Goal: Information Seeking & Learning: Learn about a topic

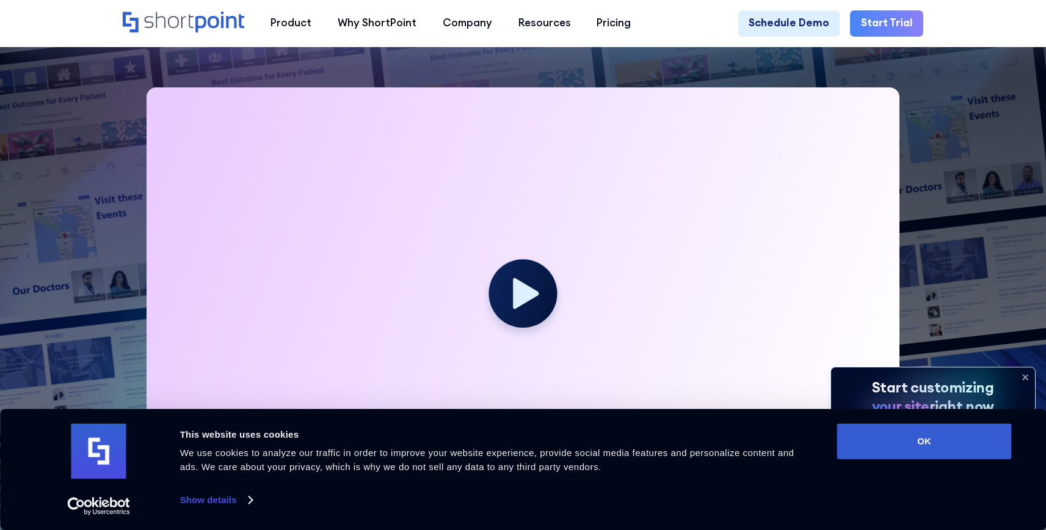
scroll to position [333, 0]
click at [936, 439] on button "OK" at bounding box center [924, 440] width 175 height 35
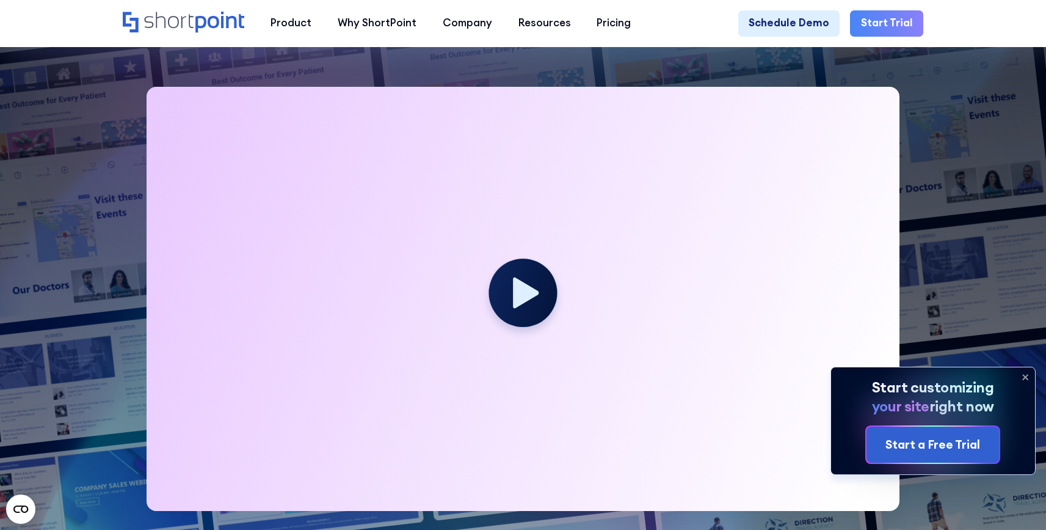
scroll to position [0, 0]
click at [1025, 377] on icon at bounding box center [1025, 377] width 5 height 5
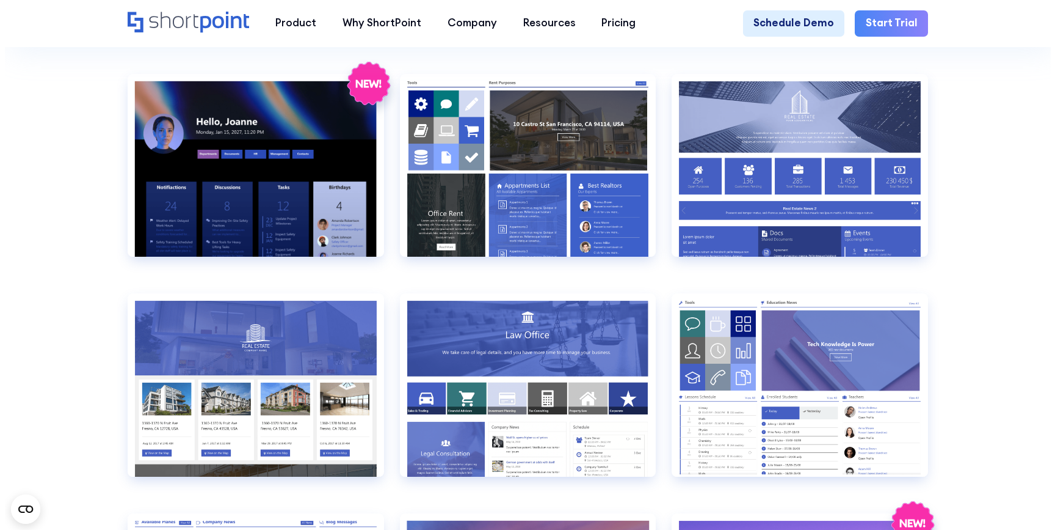
scroll to position [1183, 0]
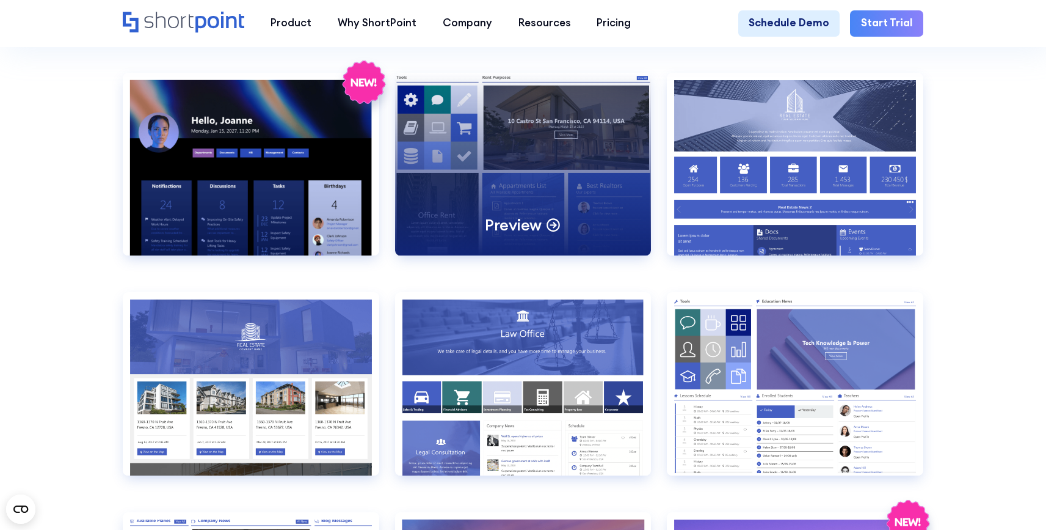
click at [542, 177] on div "Preview" at bounding box center [523, 164] width 257 height 183
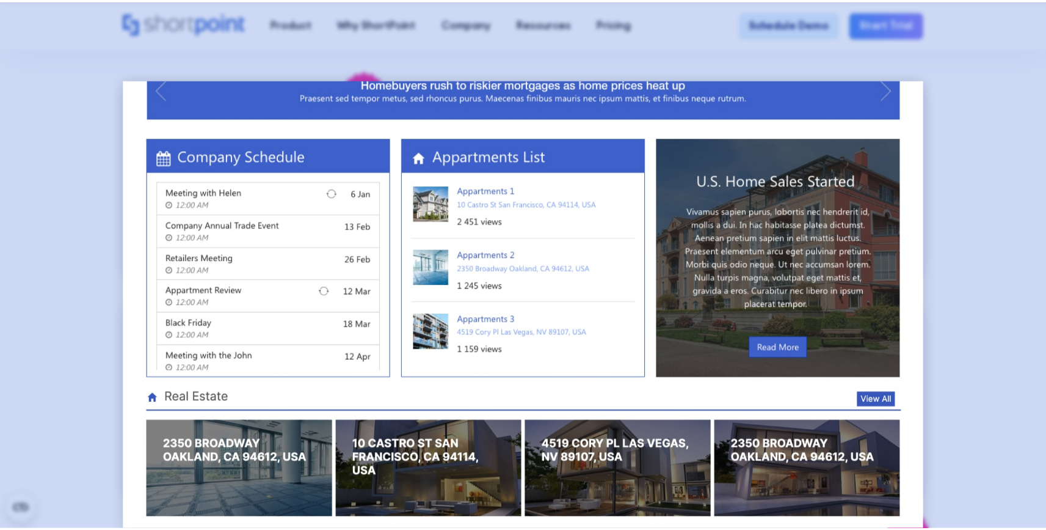
scroll to position [704, 0]
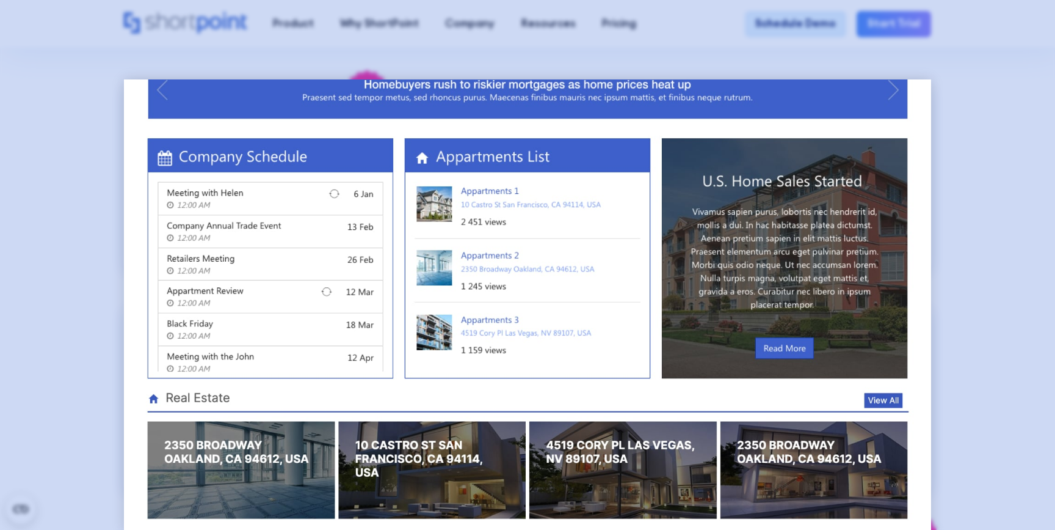
click at [972, 140] on div at bounding box center [527, 265] width 1055 height 530
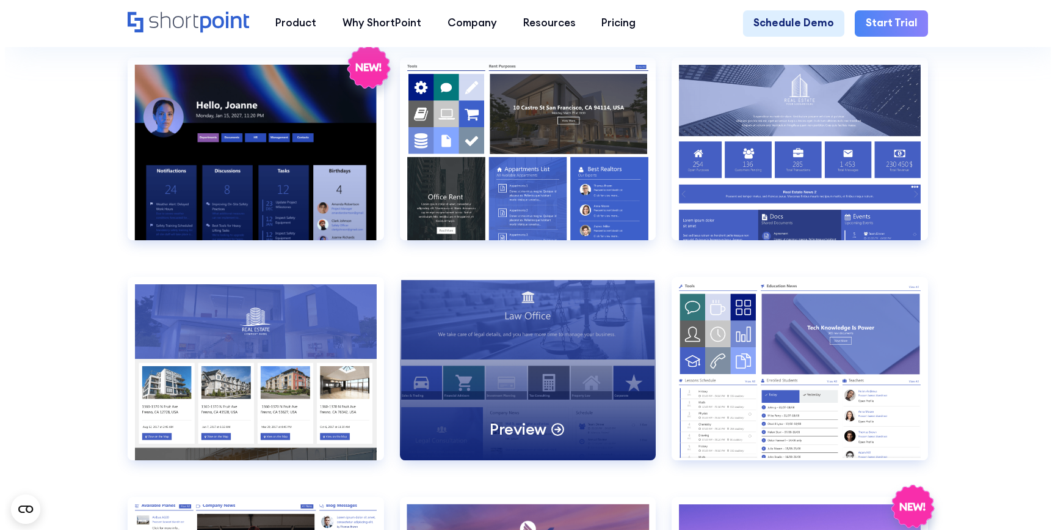
scroll to position [1200, 0]
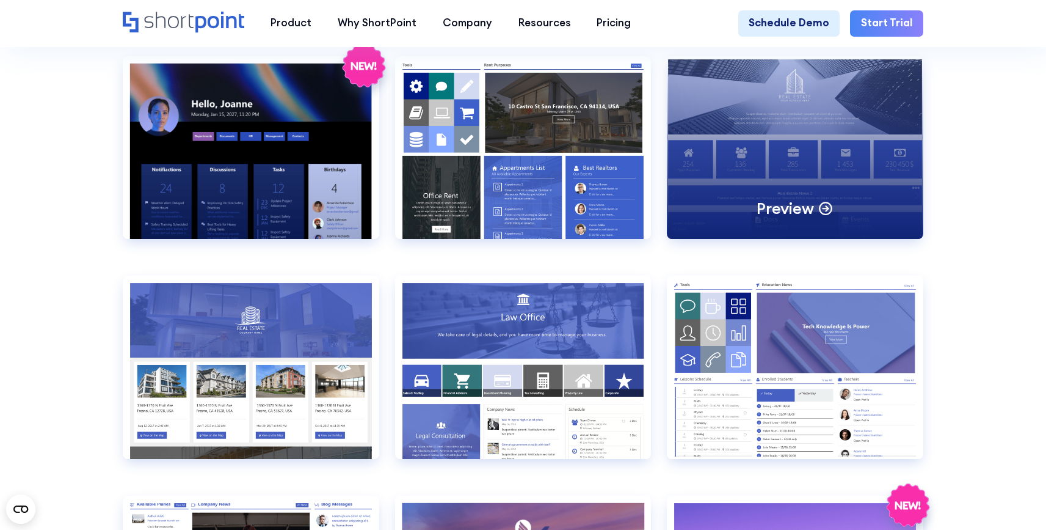
click at [825, 213] on icon at bounding box center [826, 207] width 16 height 16
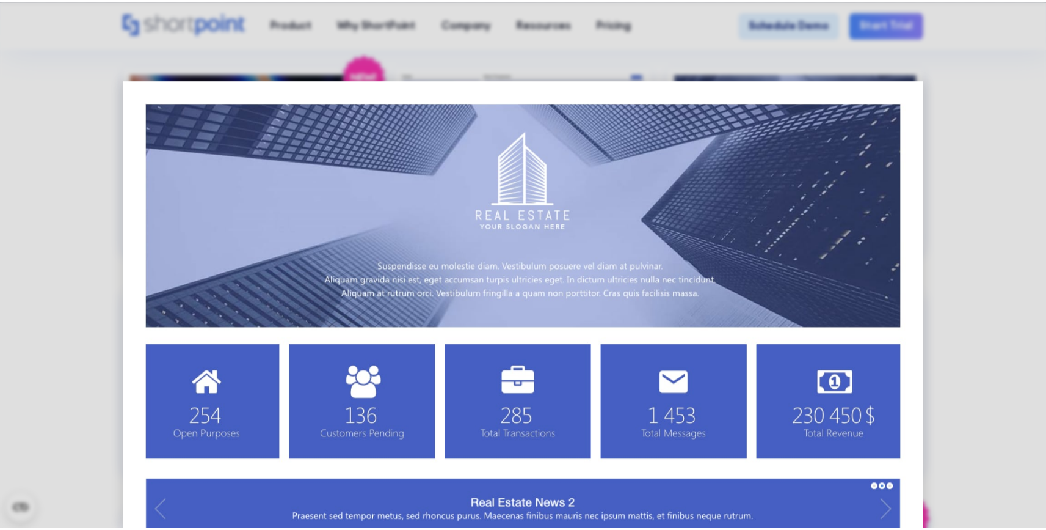
scroll to position [0, 0]
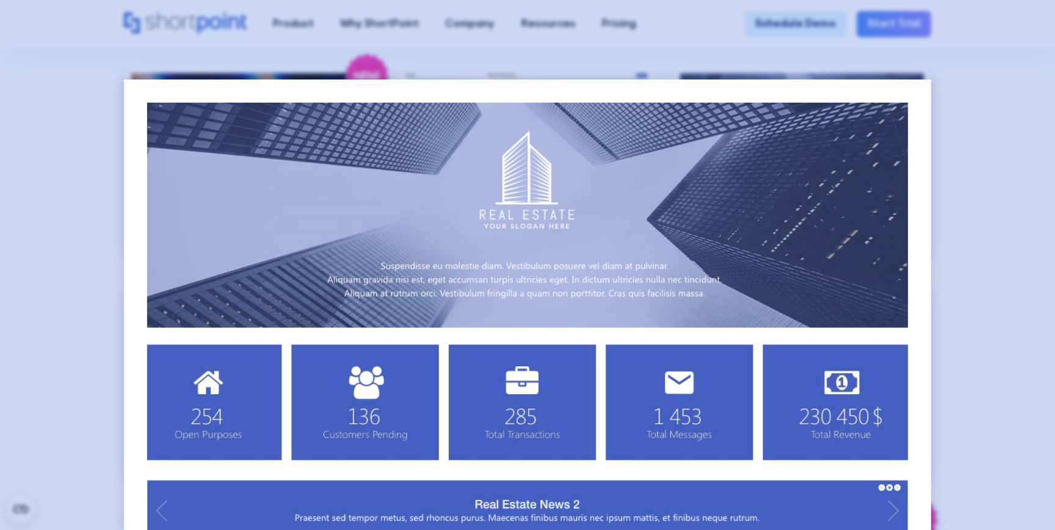
click at [1023, 86] on div at bounding box center [527, 265] width 1055 height 530
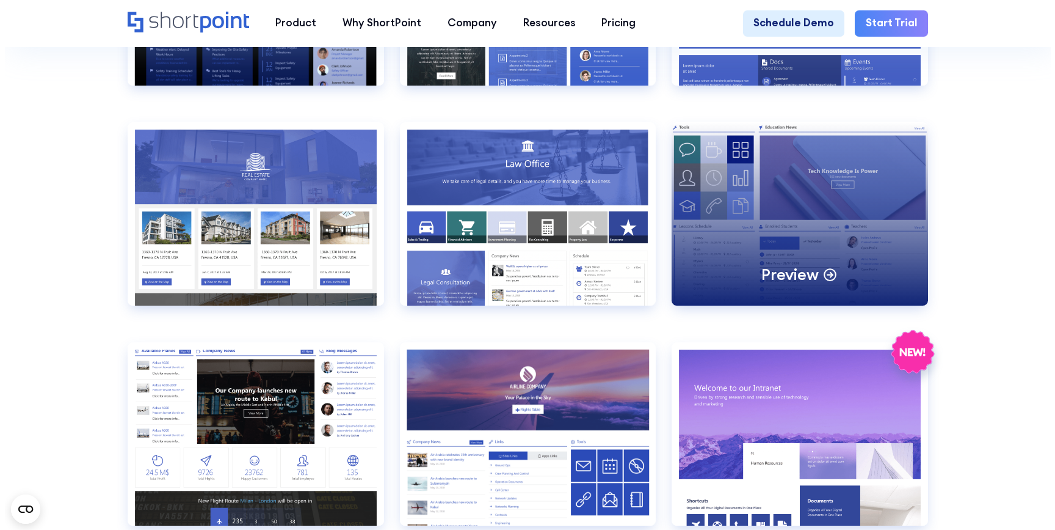
scroll to position [1353, 0]
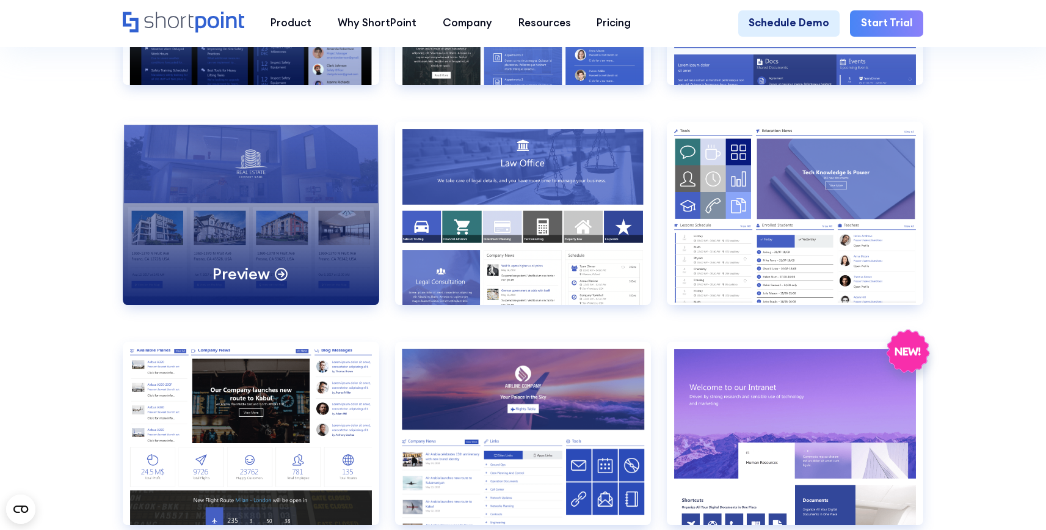
click at [237, 282] on p "Preview" at bounding box center [241, 273] width 57 height 20
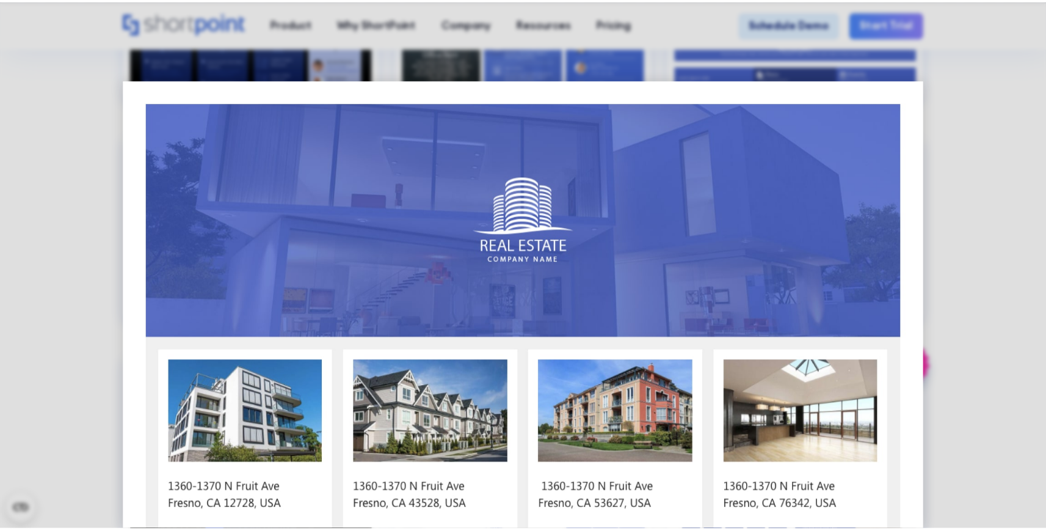
scroll to position [0, 0]
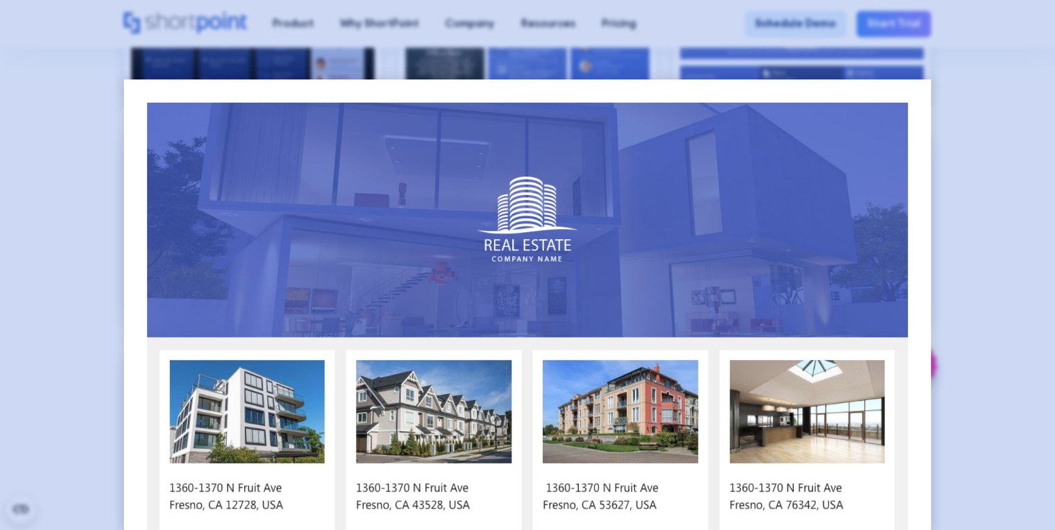
click at [950, 100] on div at bounding box center [527, 265] width 1055 height 530
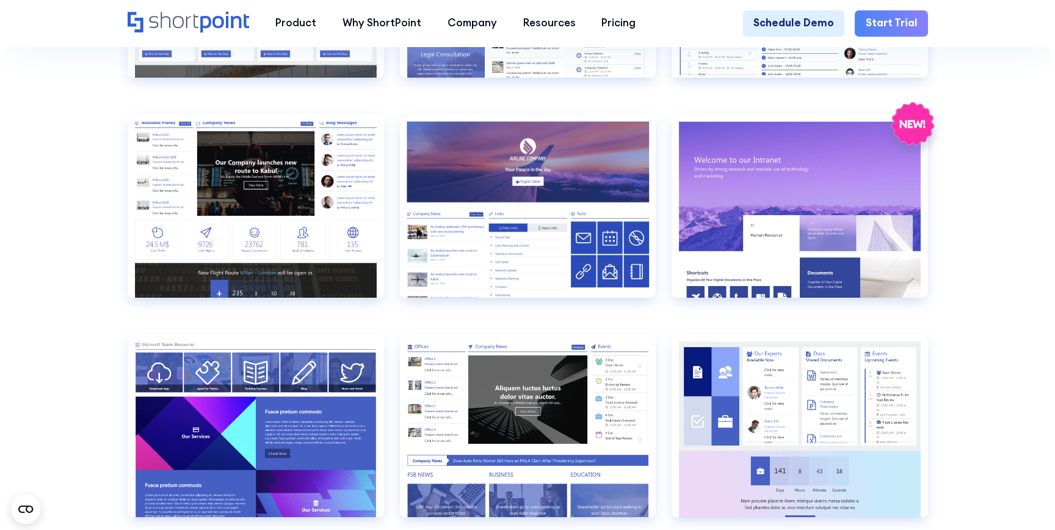
scroll to position [1609, 0]
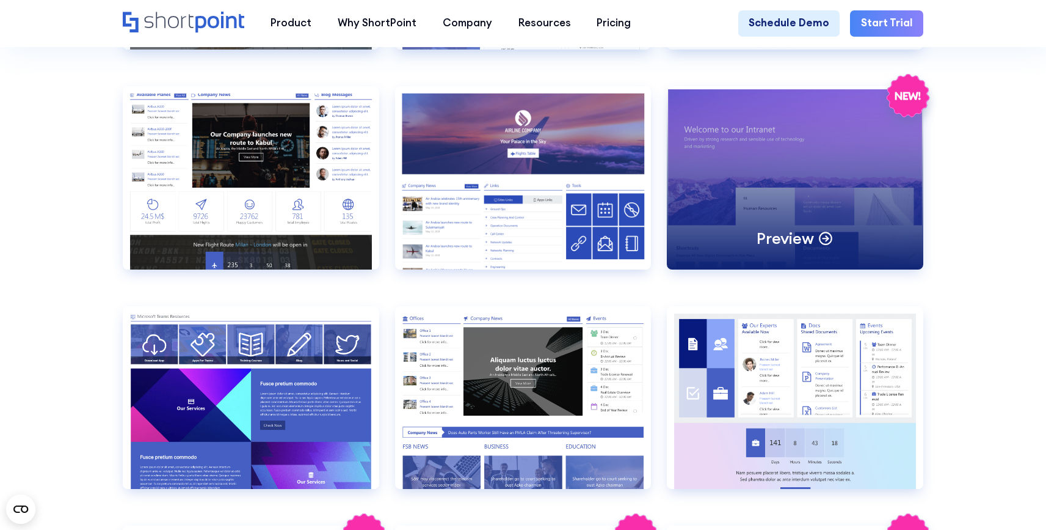
click at [794, 247] on p "Preview" at bounding box center [785, 238] width 57 height 20
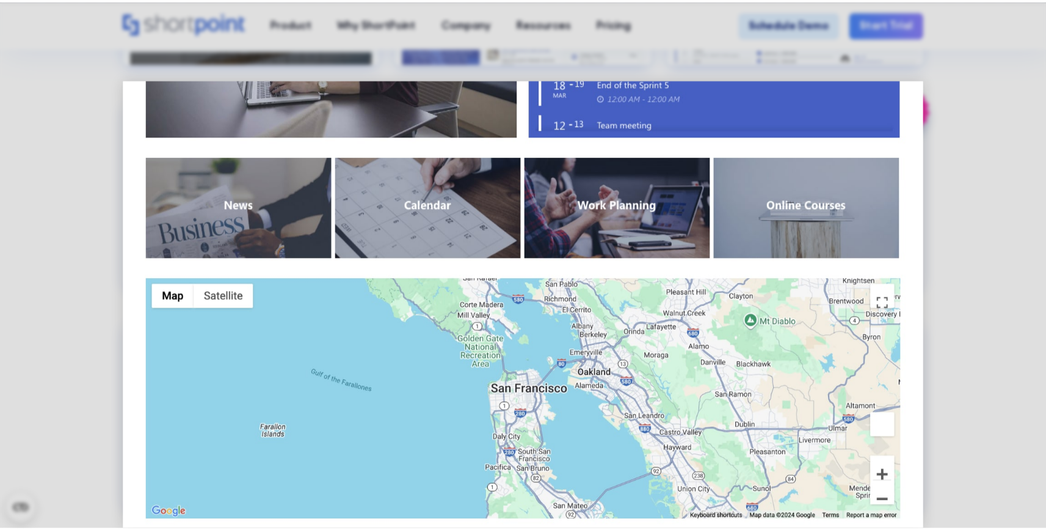
scroll to position [1118, 0]
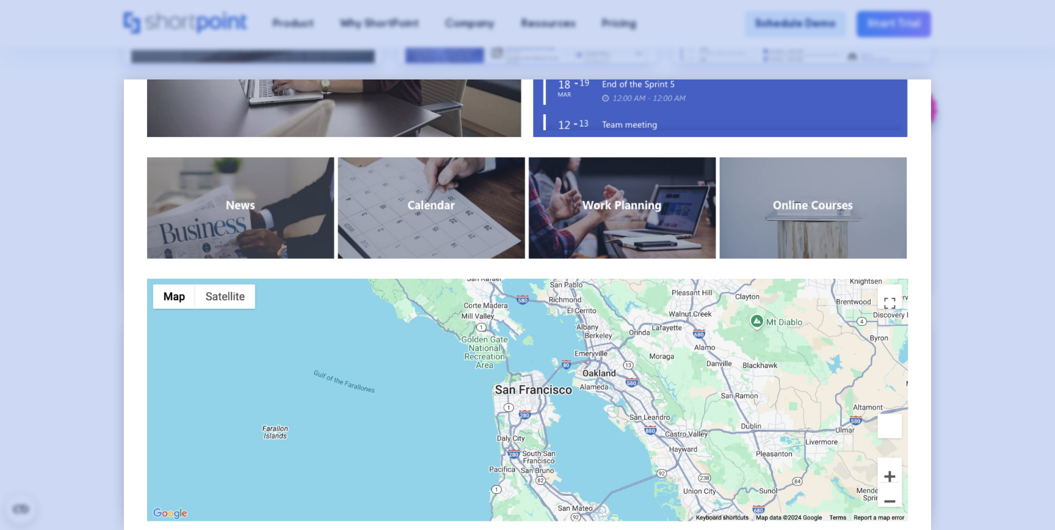
click at [963, 266] on div at bounding box center [527, 265] width 1055 height 530
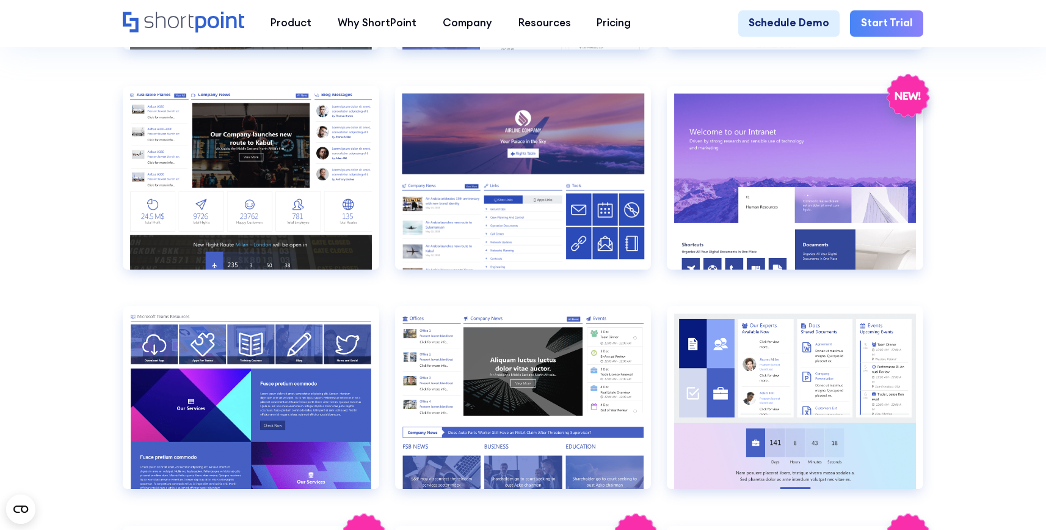
click at [993, 266] on section "SHAREPOINT INTRANET TEMPLATES Fully customizable SharePoint templates with Shor…" at bounding box center [523, 342] width 1046 height 3850
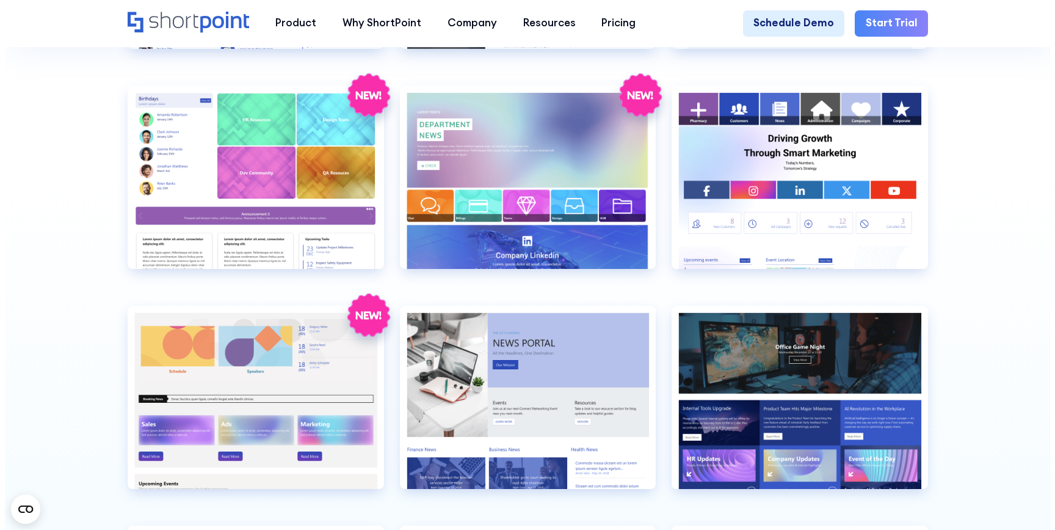
scroll to position [2932, 0]
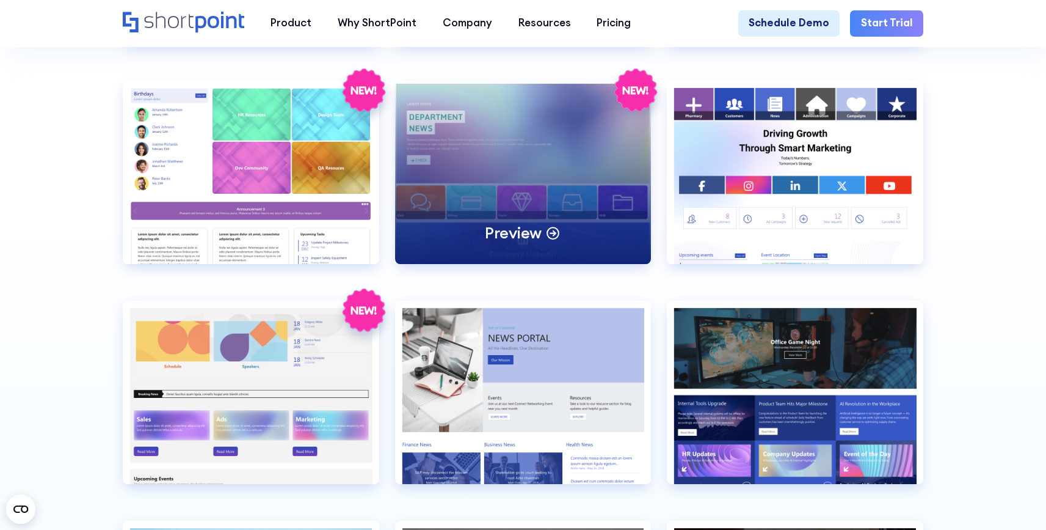
click at [518, 242] on p "Preview" at bounding box center [513, 232] width 57 height 20
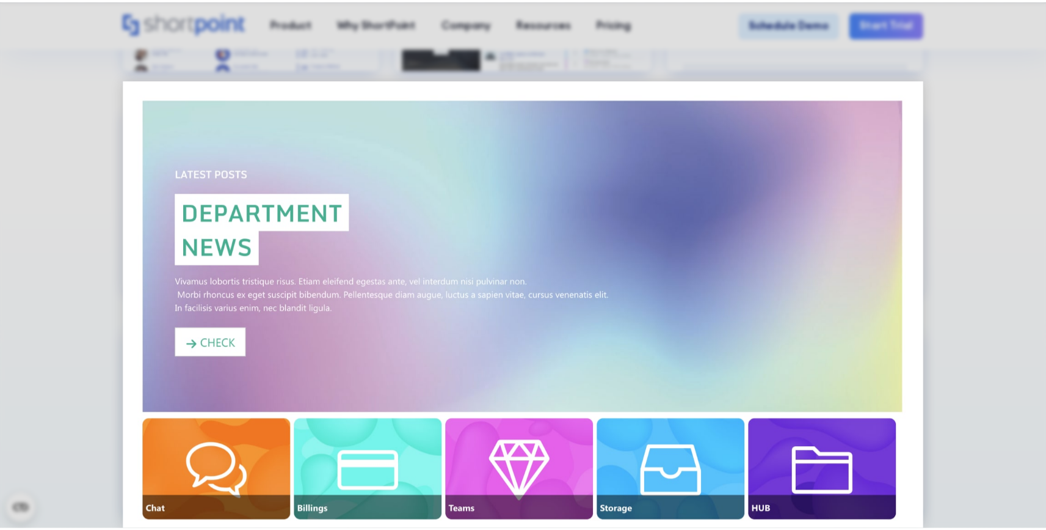
scroll to position [0, 0]
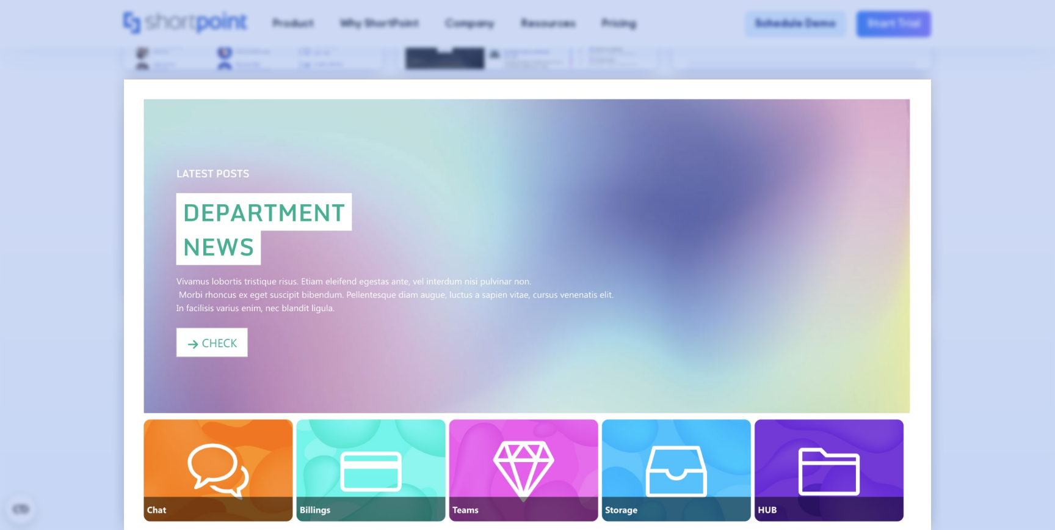
click at [1013, 212] on div at bounding box center [527, 265] width 1055 height 530
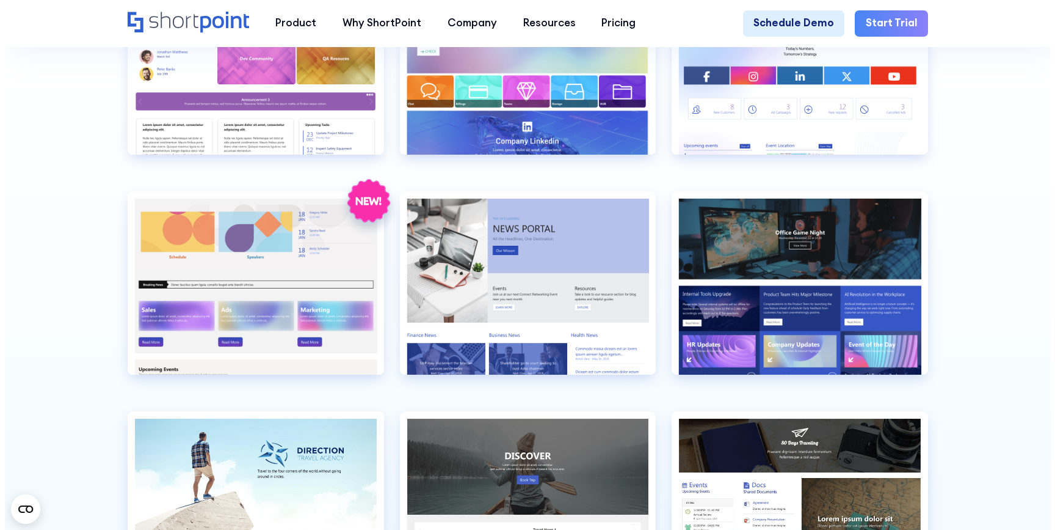
scroll to position [3089, 0]
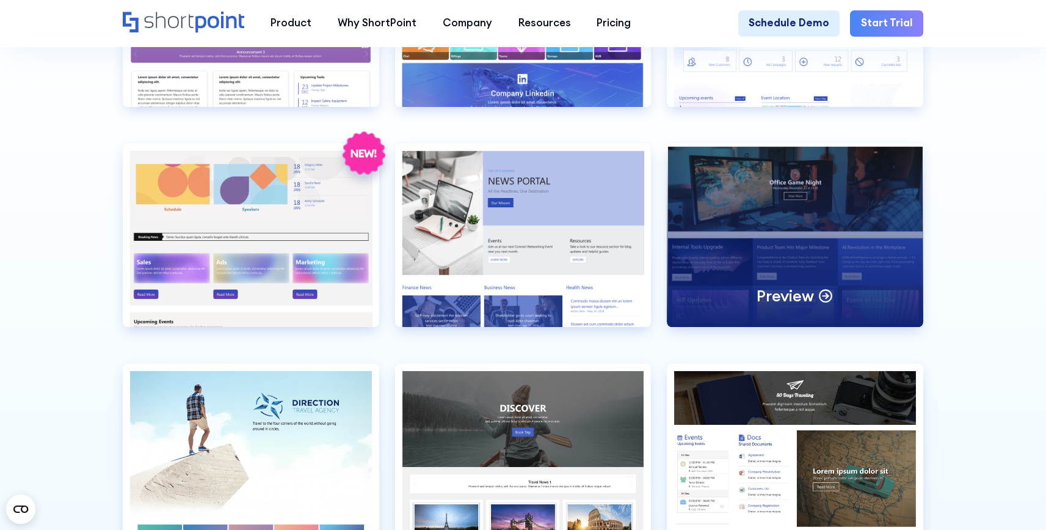
click at [808, 255] on div "Preview" at bounding box center [795, 235] width 257 height 183
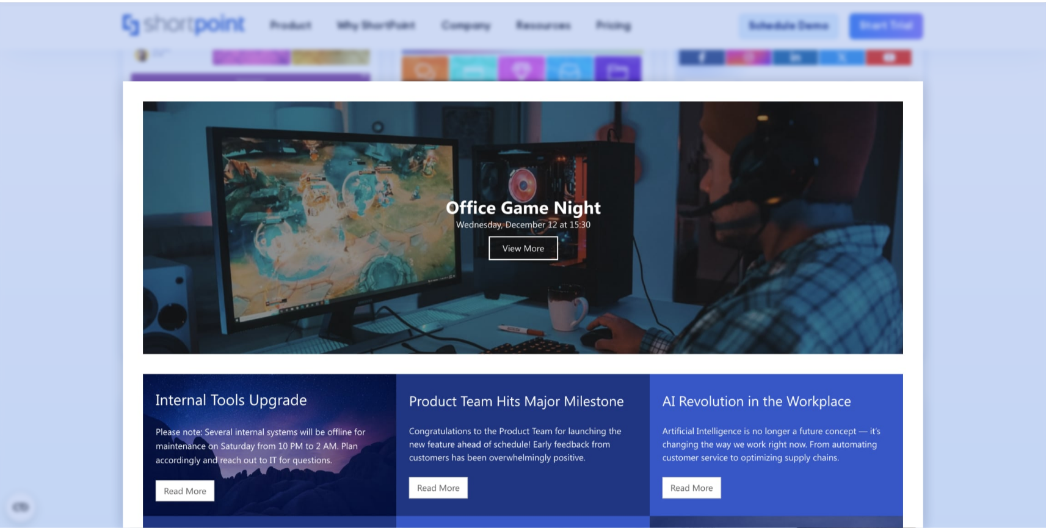
scroll to position [0, 0]
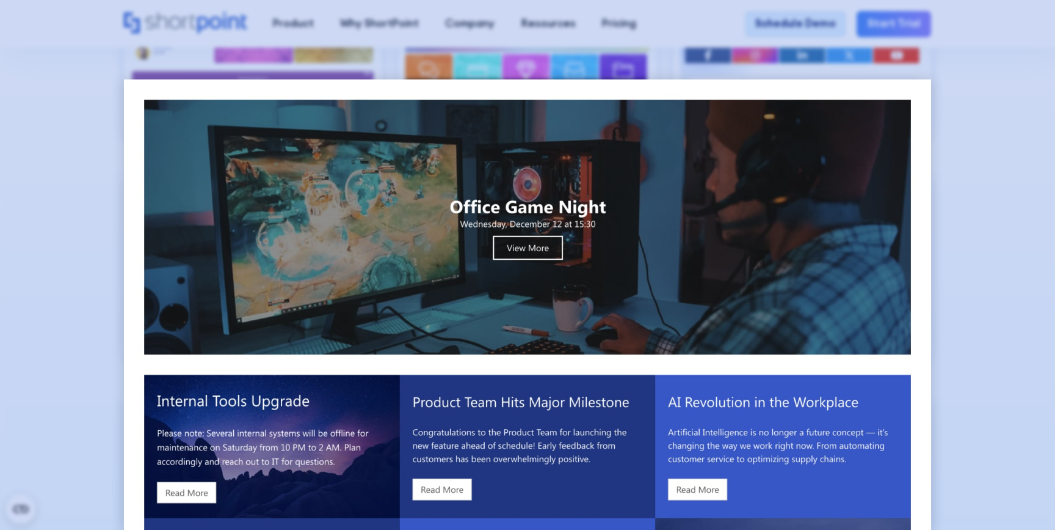
click at [974, 235] on div at bounding box center [527, 265] width 1055 height 530
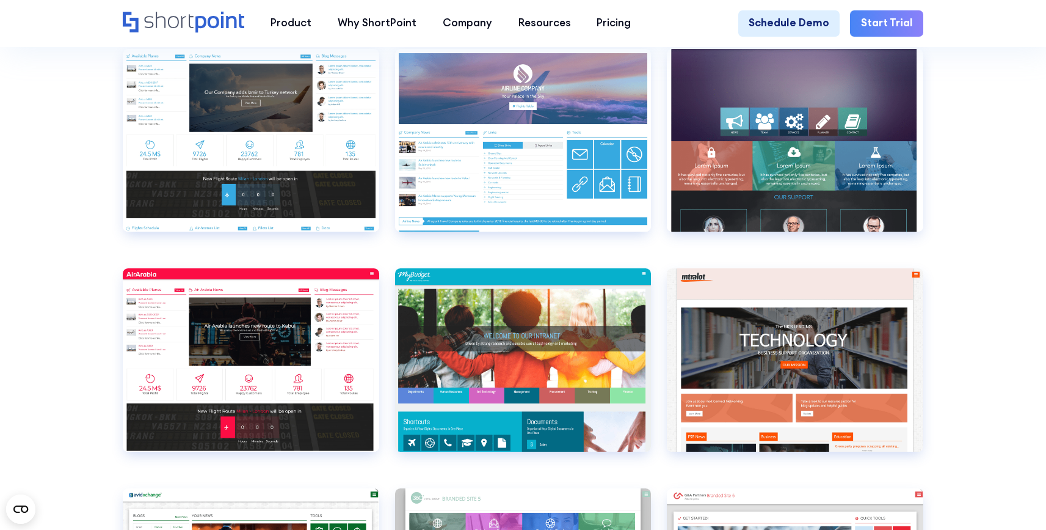
scroll to position [3939, 0]
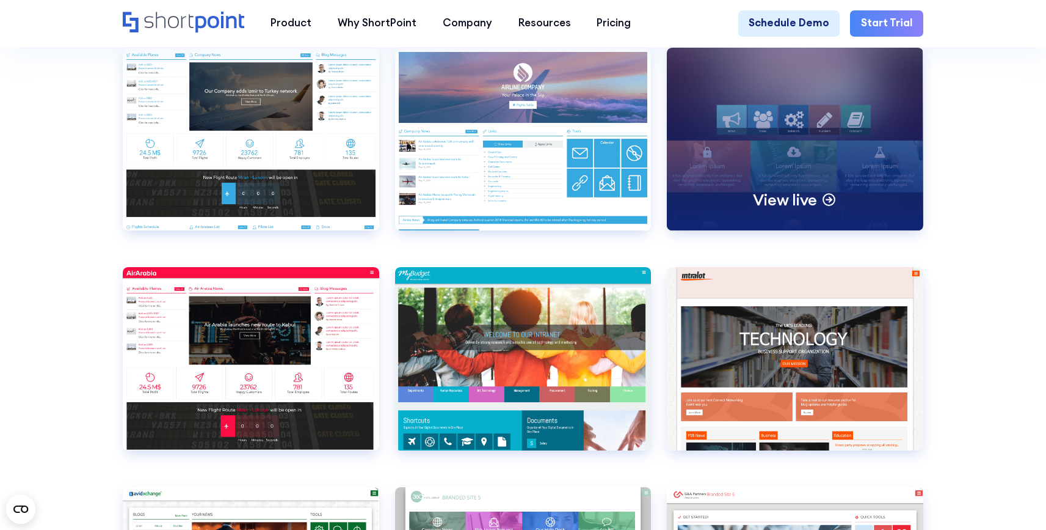
click at [799, 209] on p "View live" at bounding box center [785, 199] width 64 height 20
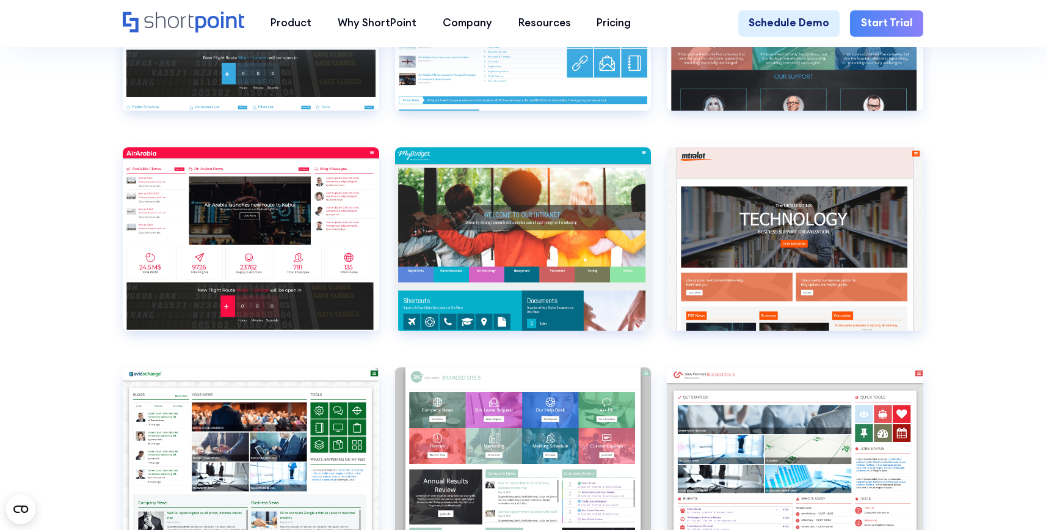
scroll to position [4060, 0]
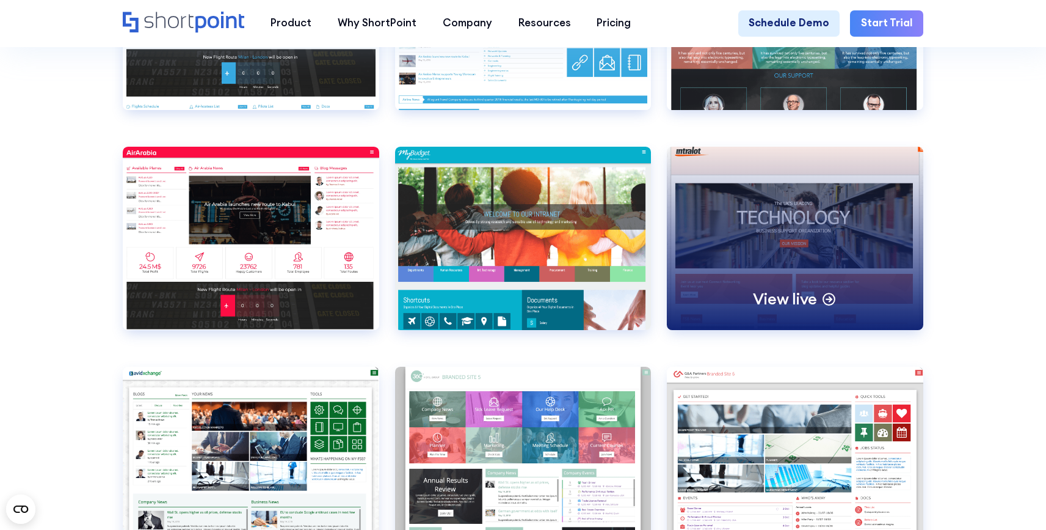
click at [786, 308] on p "View live" at bounding box center [785, 298] width 64 height 20
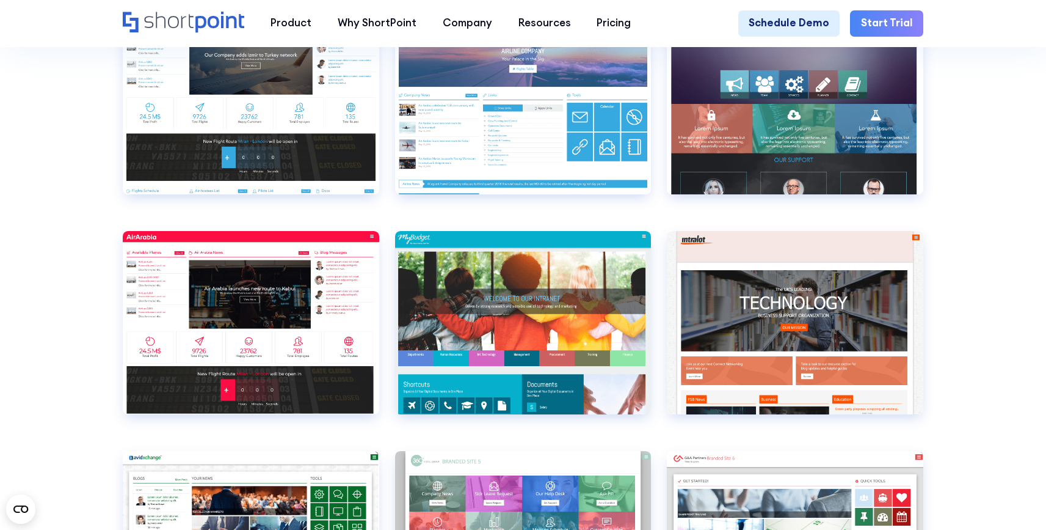
scroll to position [3988, 0]
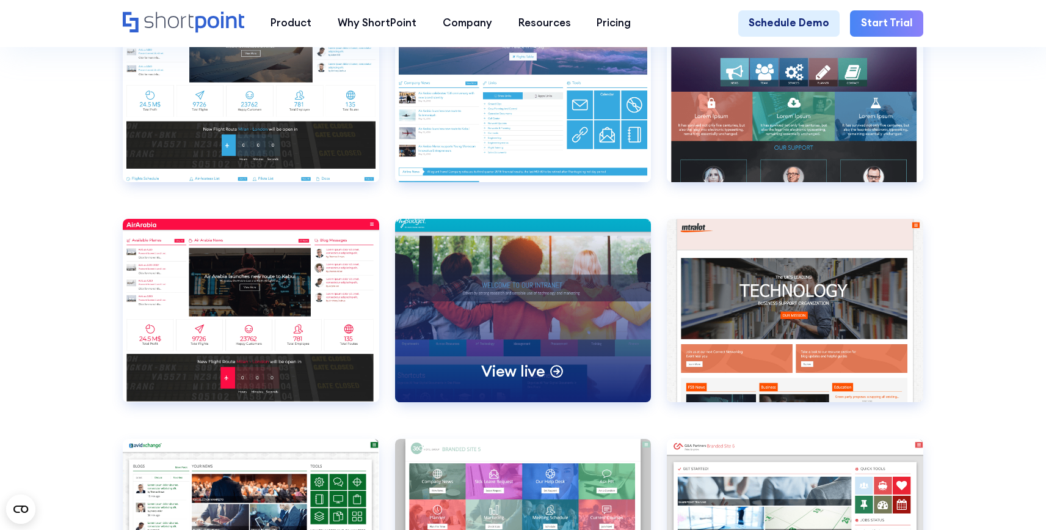
click at [530, 381] on p "View live" at bounding box center [513, 370] width 64 height 20
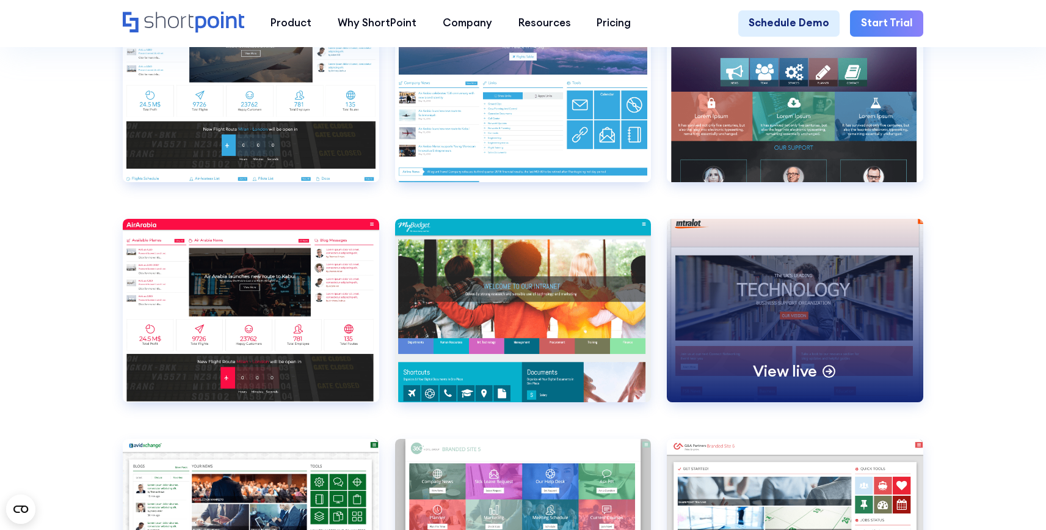
click at [785, 381] on p "View live" at bounding box center [785, 370] width 64 height 20
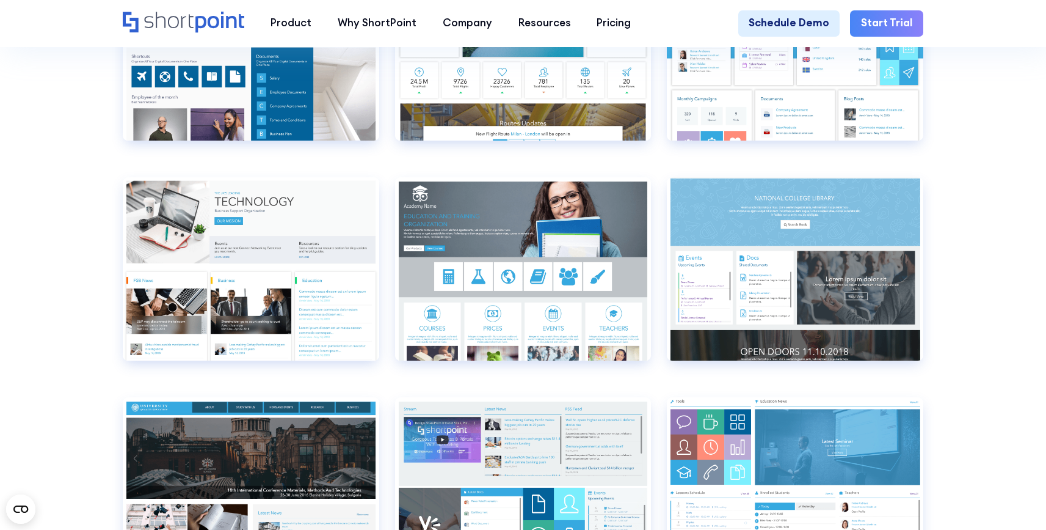
scroll to position [4909, 0]
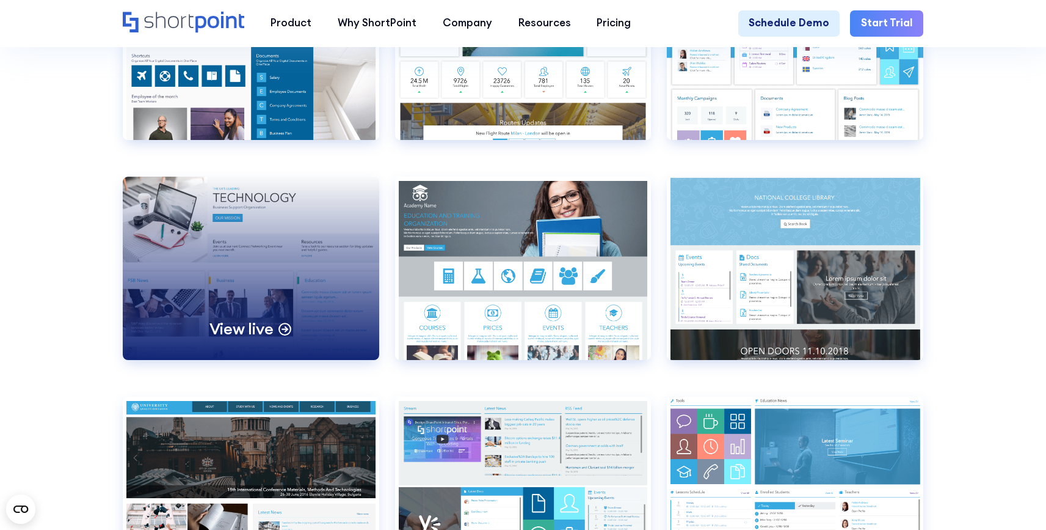
click at [248, 338] on p "View live" at bounding box center [241, 328] width 64 height 20
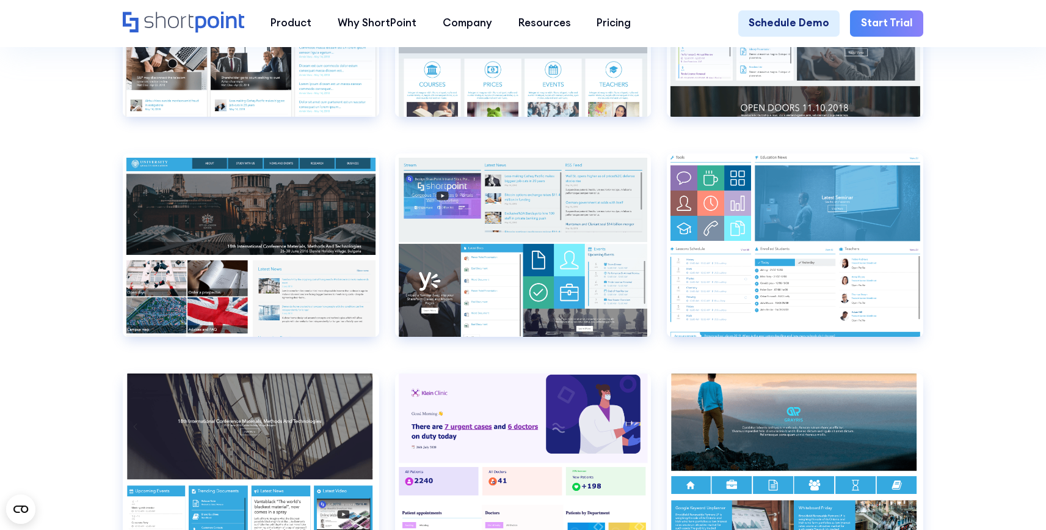
scroll to position [5162, 0]
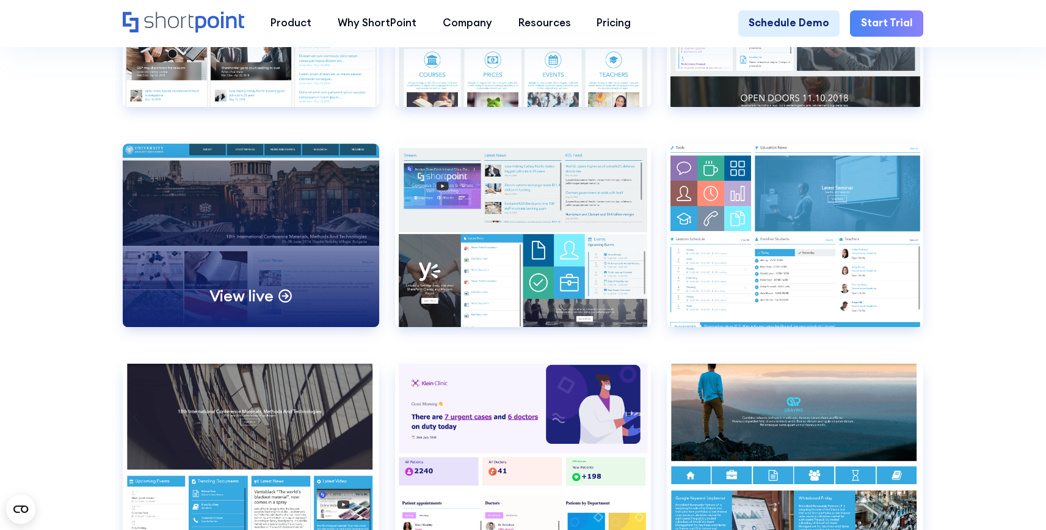
click at [247, 305] on p "View live" at bounding box center [241, 295] width 64 height 20
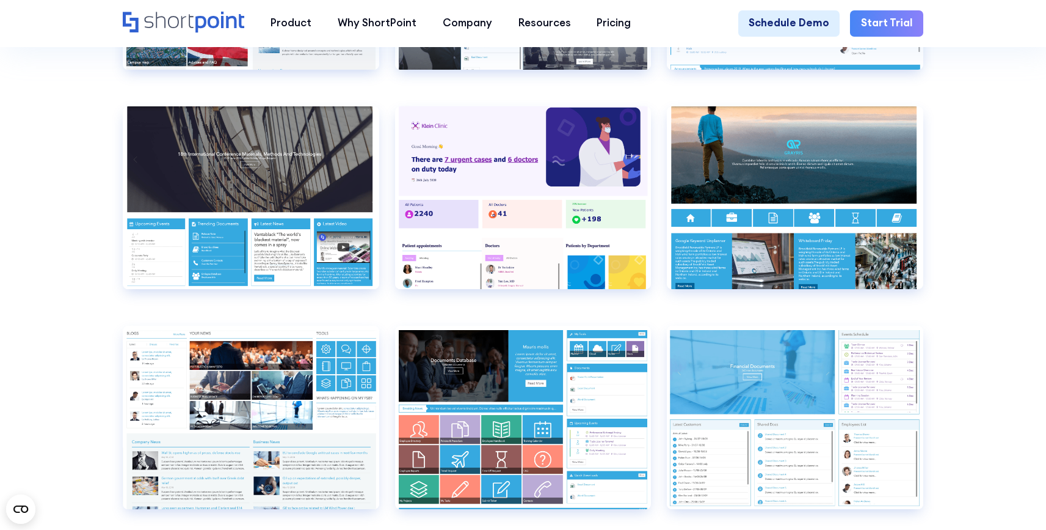
scroll to position [5428, 0]
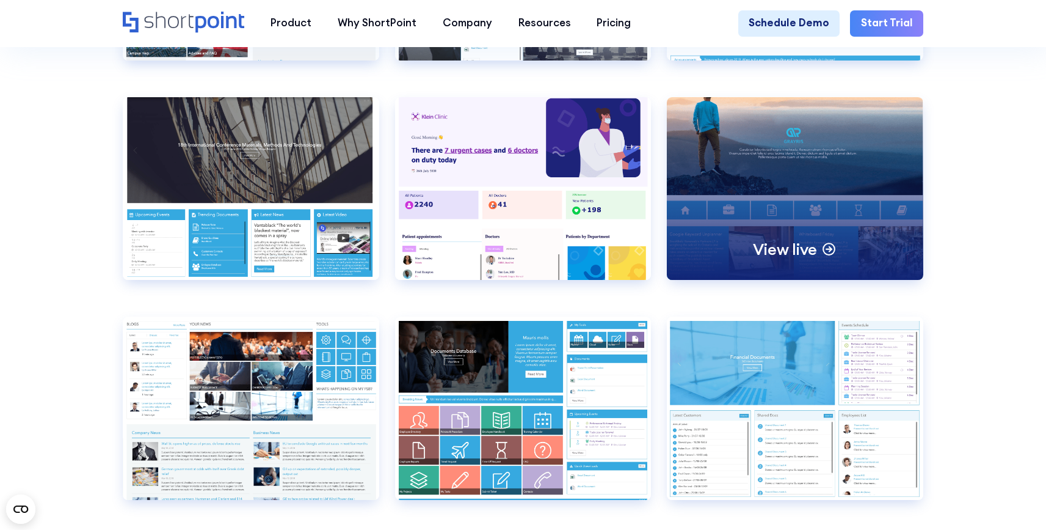
click at [798, 197] on div "View live" at bounding box center [795, 188] width 257 height 183
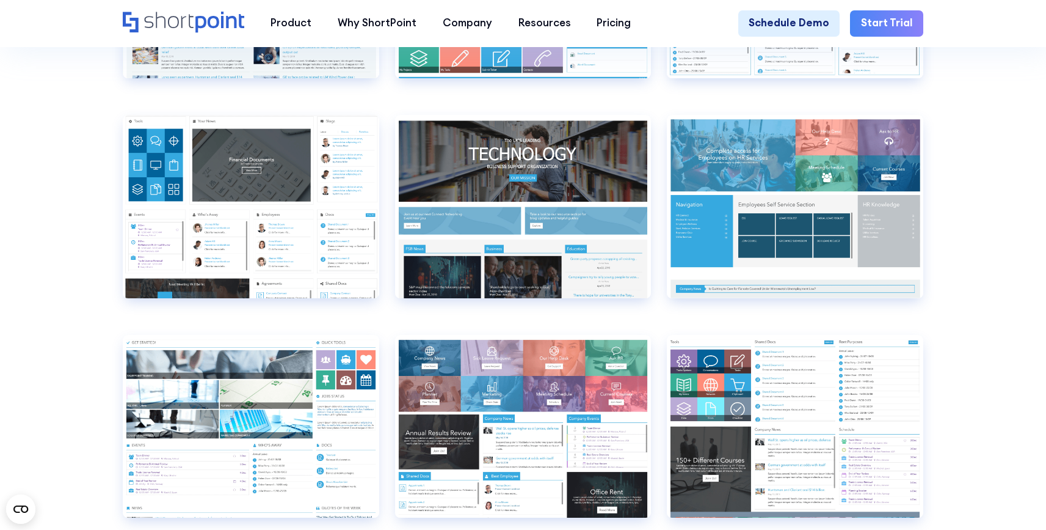
scroll to position [5871, 0]
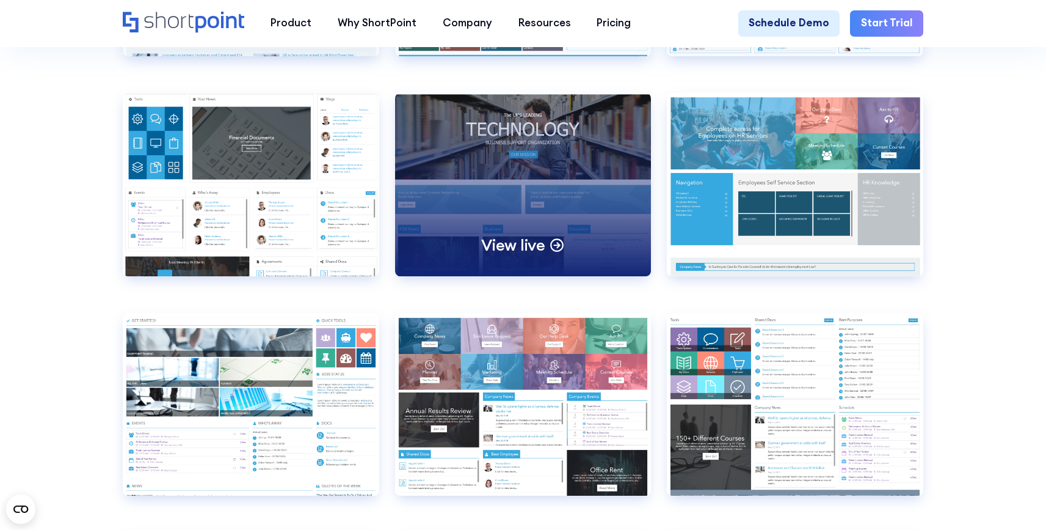
click at [522, 255] on p "View live" at bounding box center [513, 245] width 64 height 20
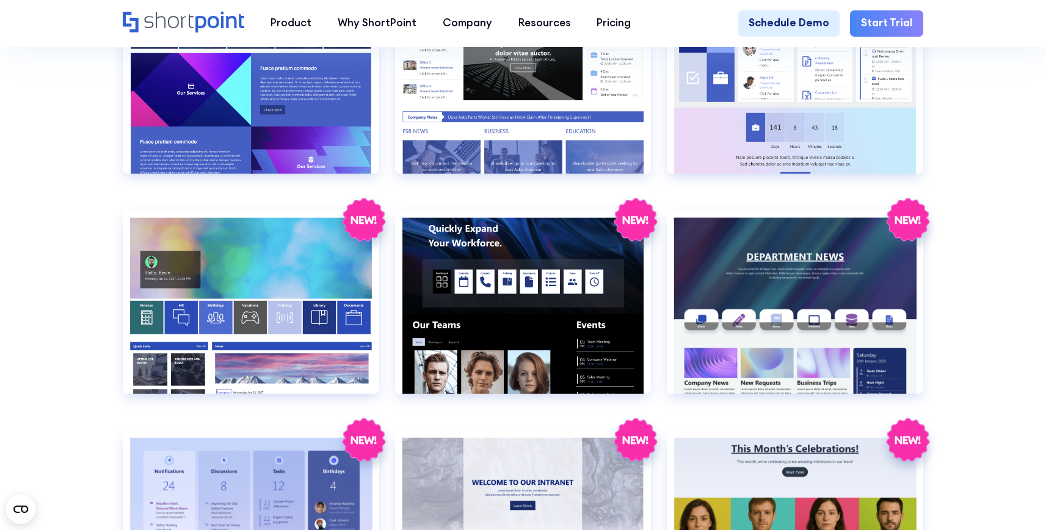
scroll to position [1854, 0]
